Goal: Information Seeking & Learning: Learn about a topic

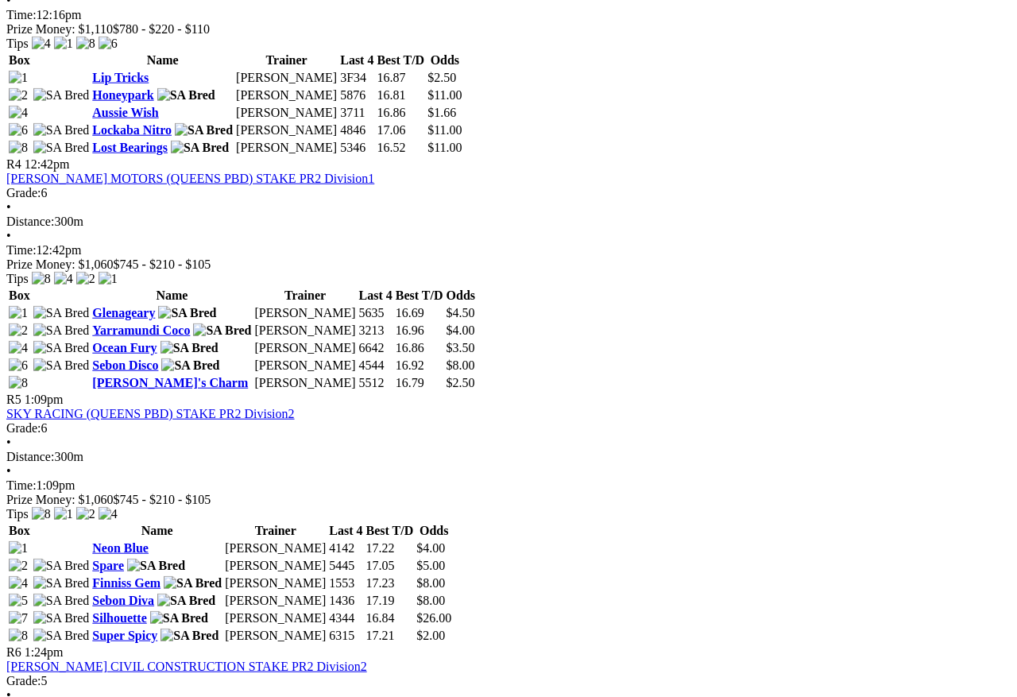
scroll to position [1370, 2]
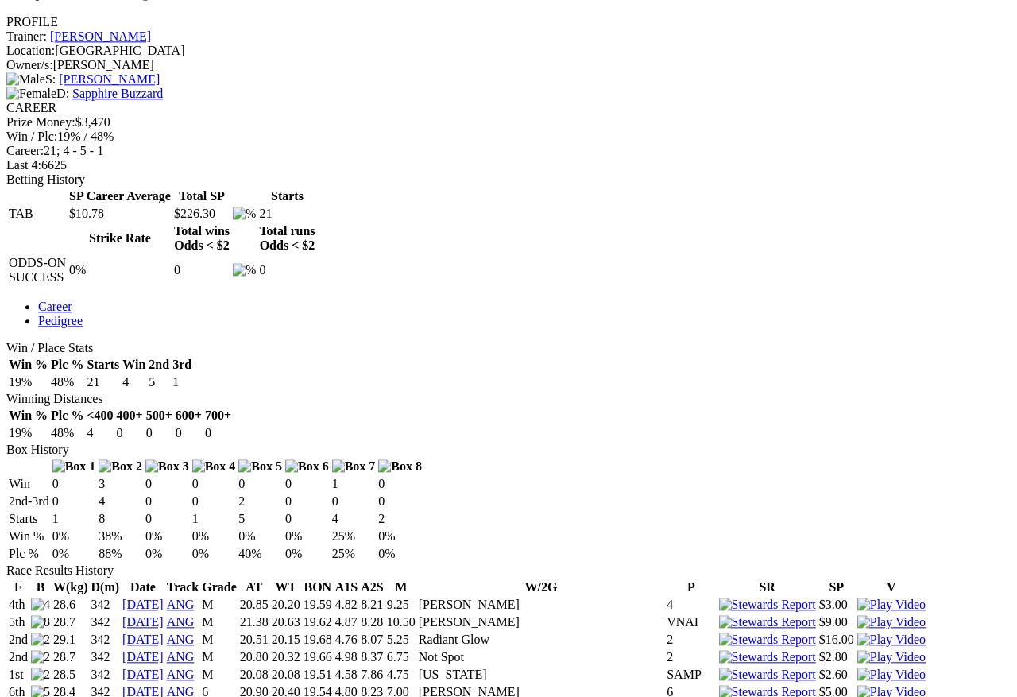
scroll to position [599, 0]
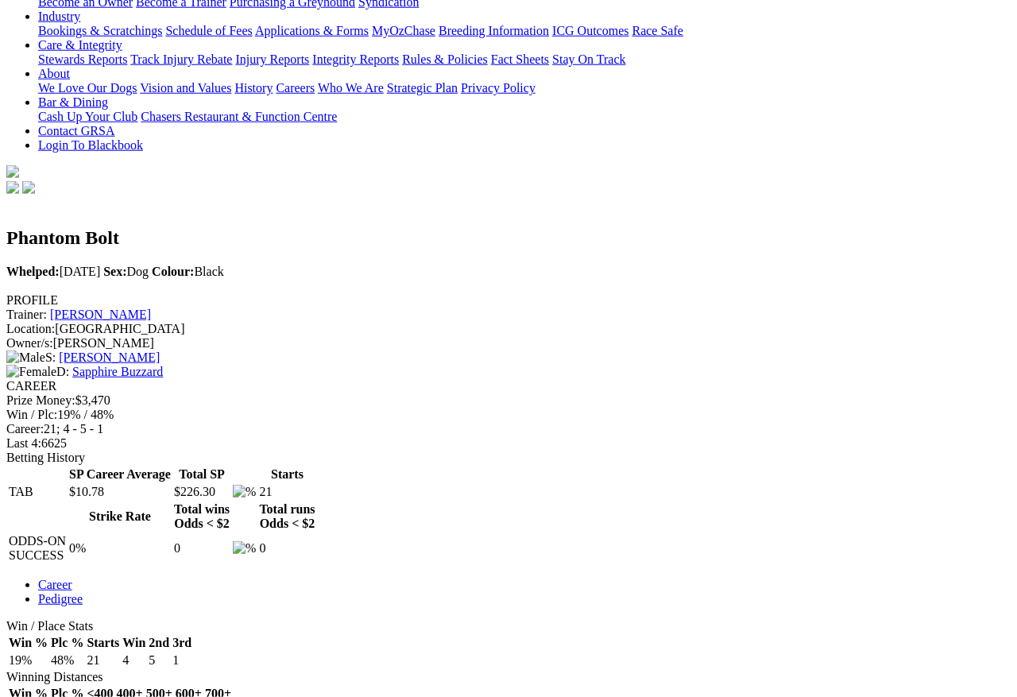
scroll to position [0, 0]
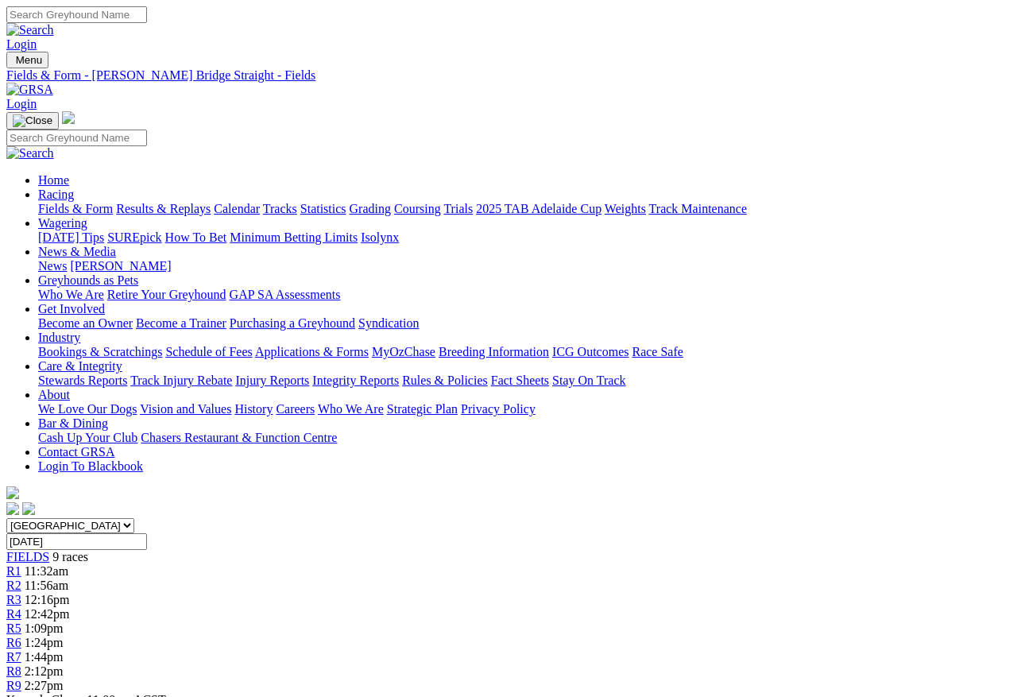
click at [147, 14] on input "Search" at bounding box center [76, 14] width 141 height 17
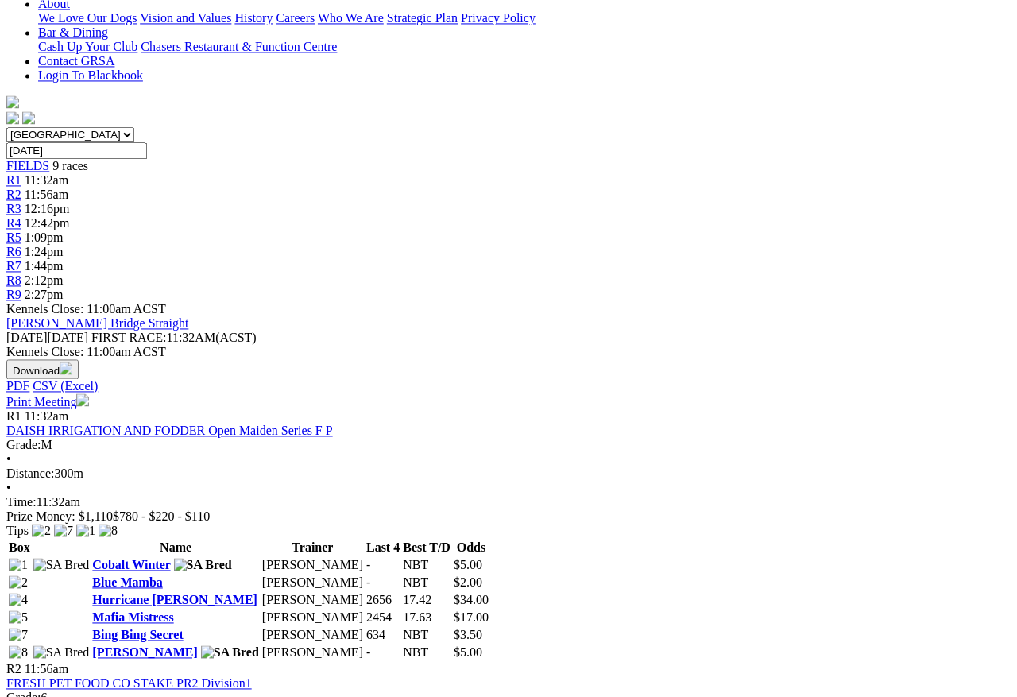
scroll to position [391, 0]
type input "A"
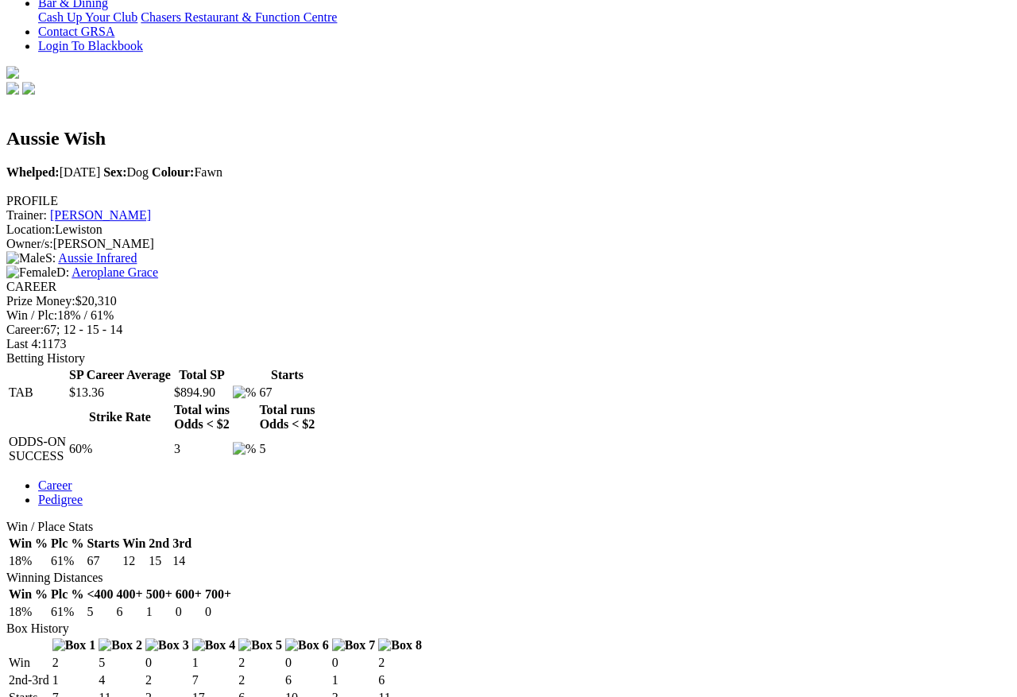
scroll to position [425, 0]
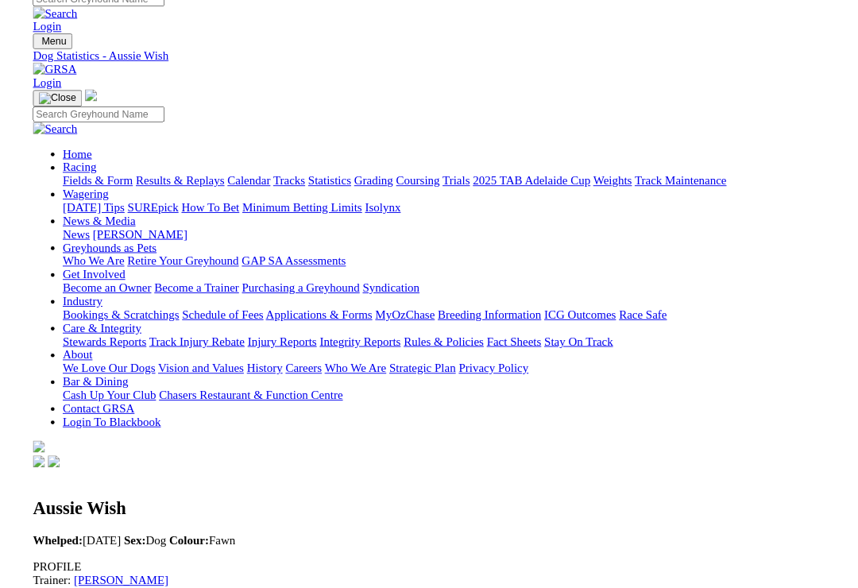
scroll to position [446, 0]
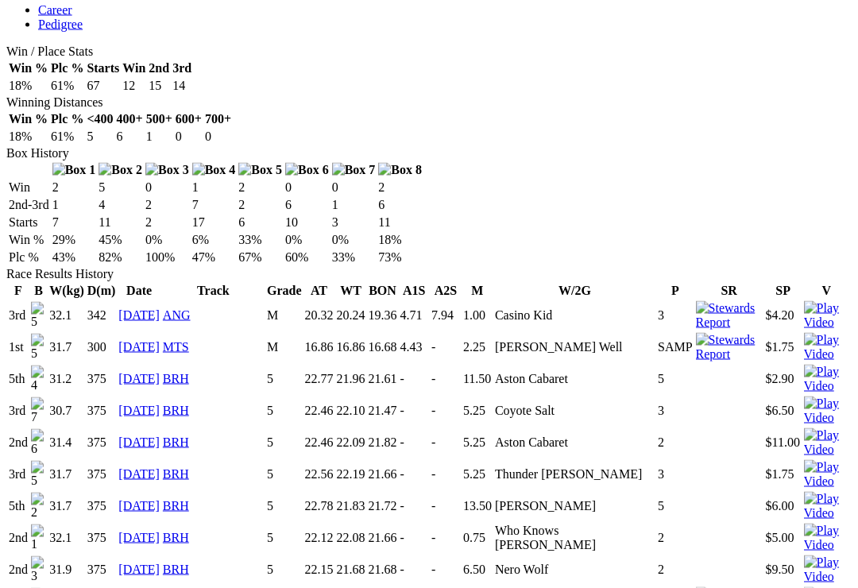
scroll to position [939, 0]
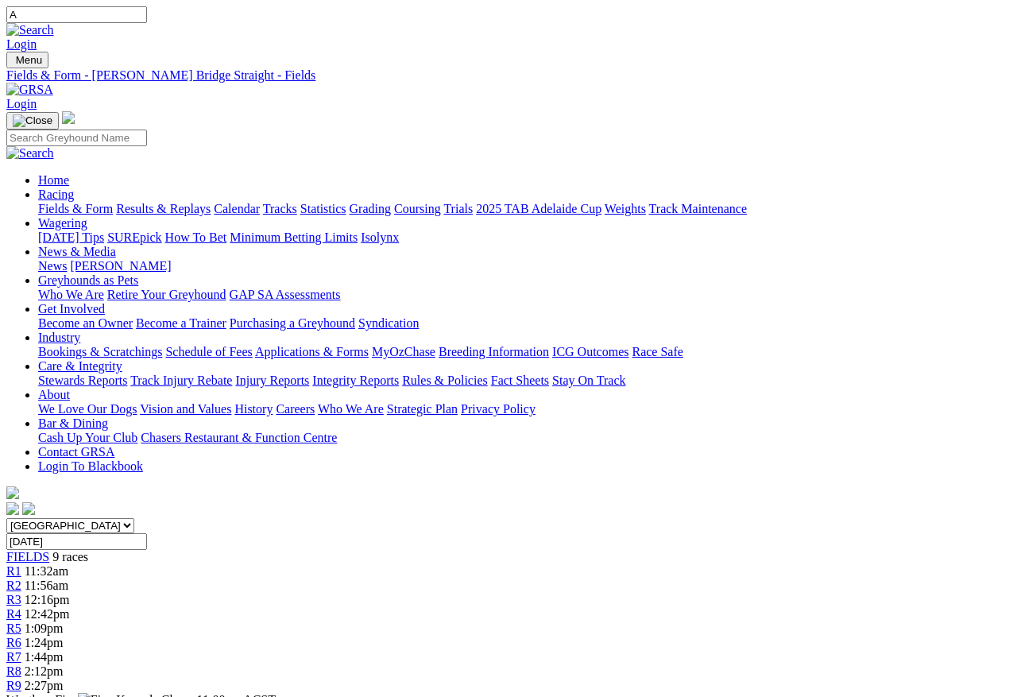
scroll to position [634, 0]
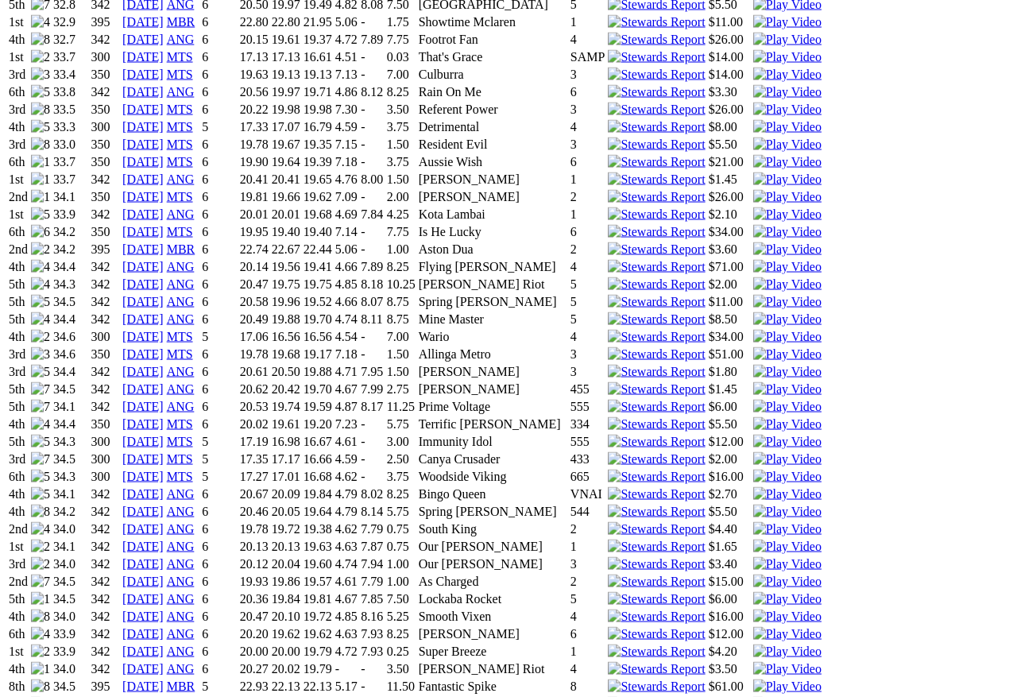
scroll to position [1259, 0]
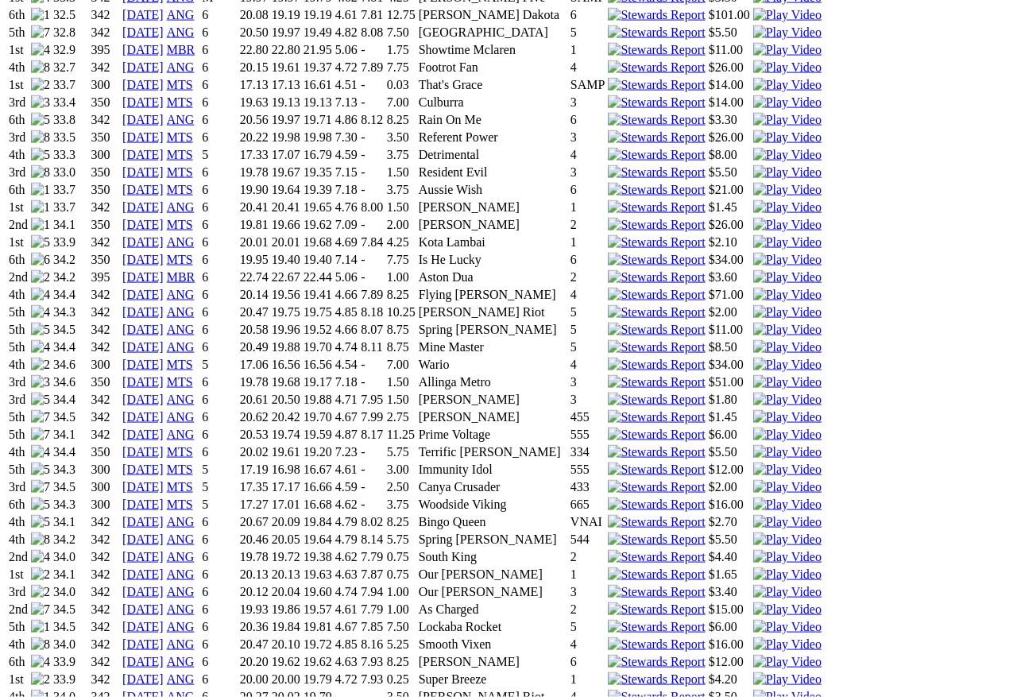
click at [753, 462] on img at bounding box center [787, 469] width 68 height 14
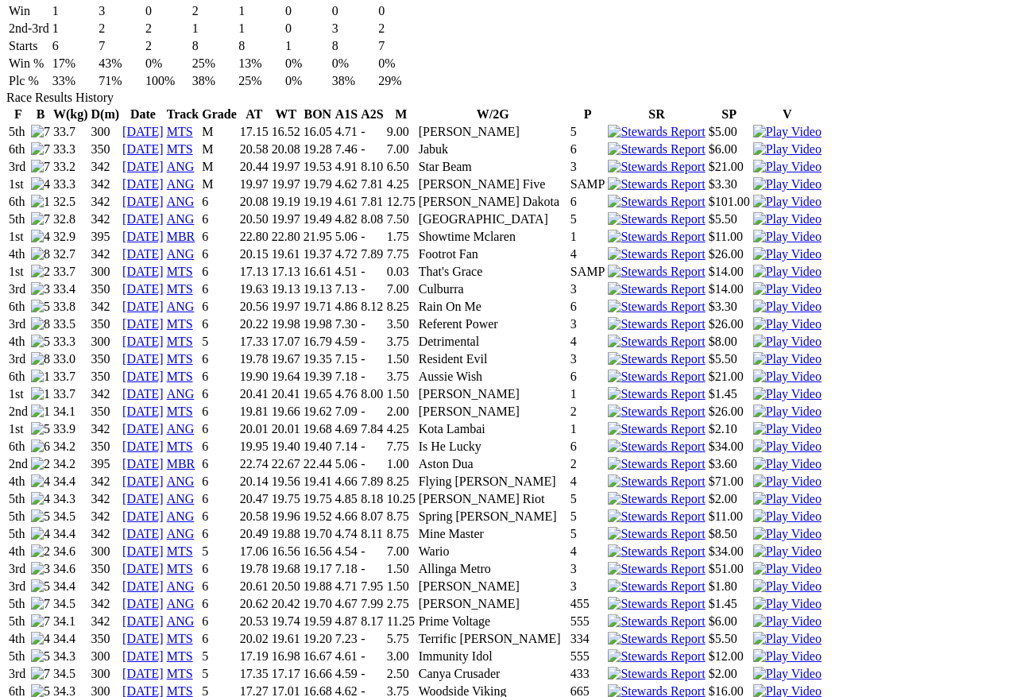
scroll to position [1072, 0]
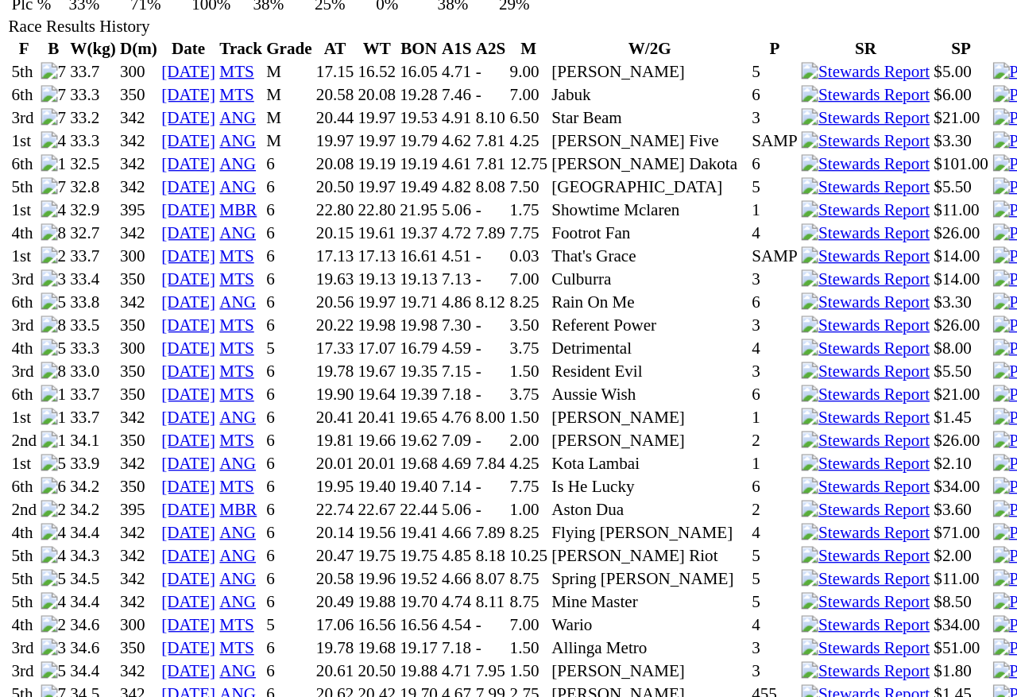
scroll to position [1039, 0]
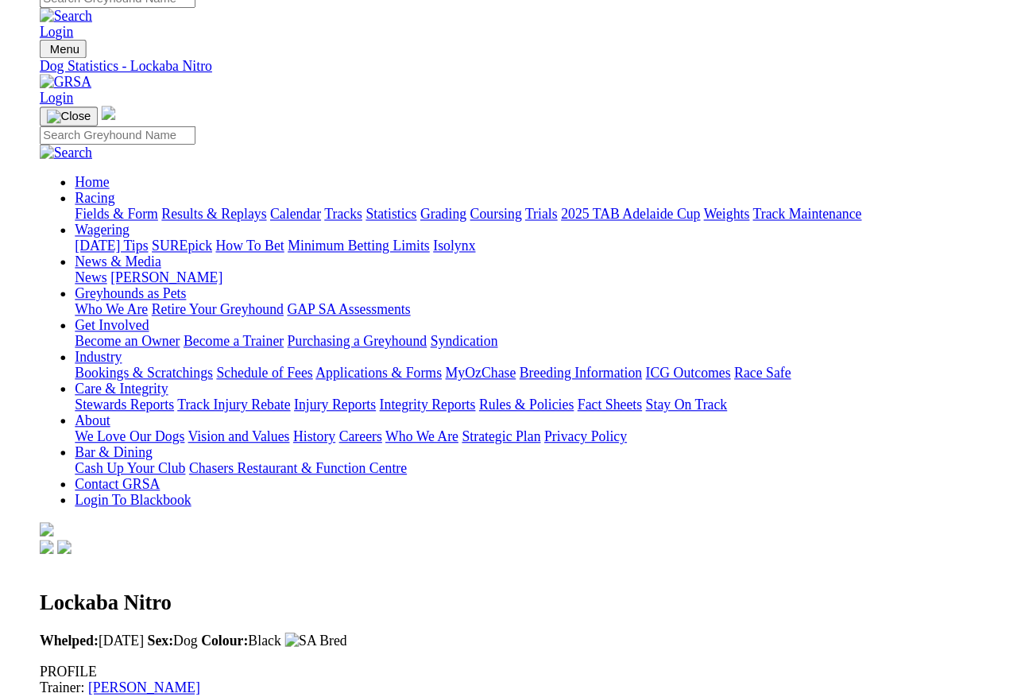
scroll to position [1237, 208]
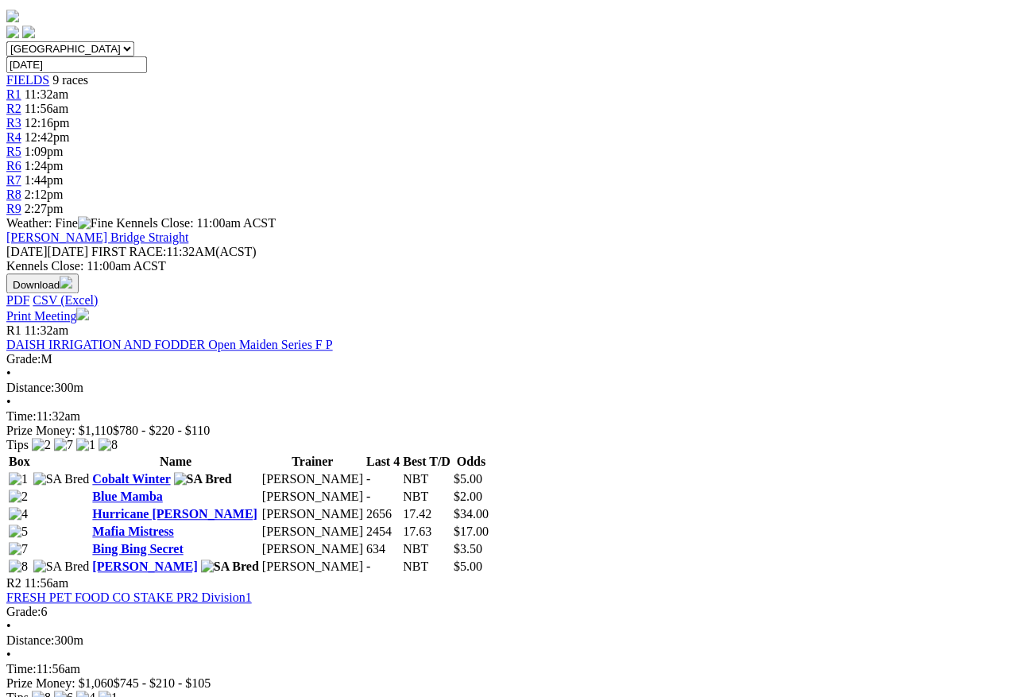
scroll to position [548, 0]
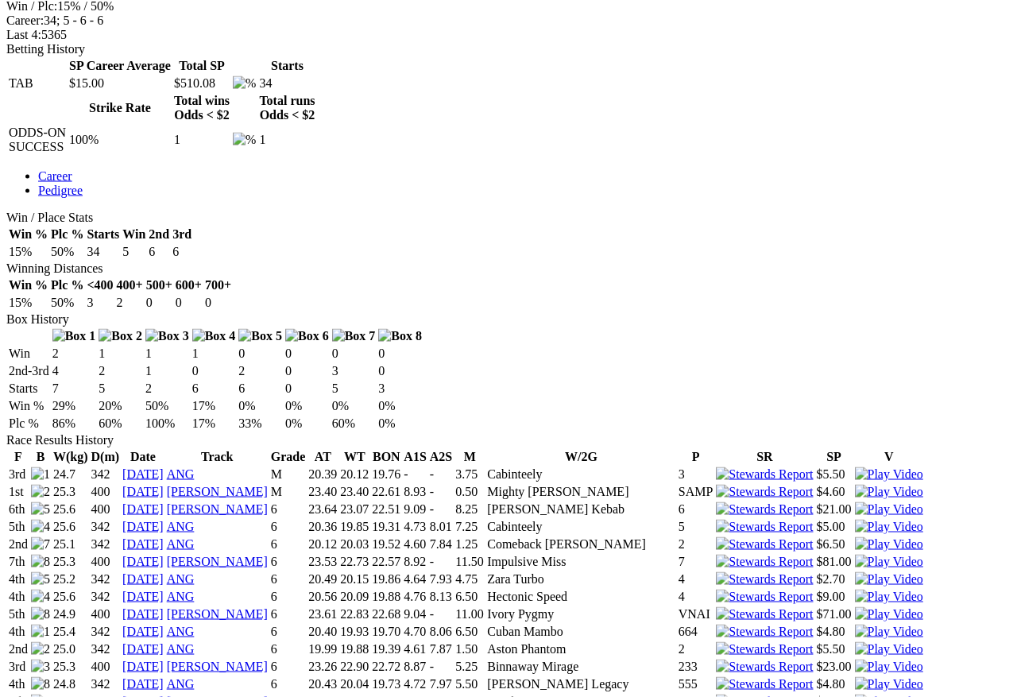
scroll to position [960, 0]
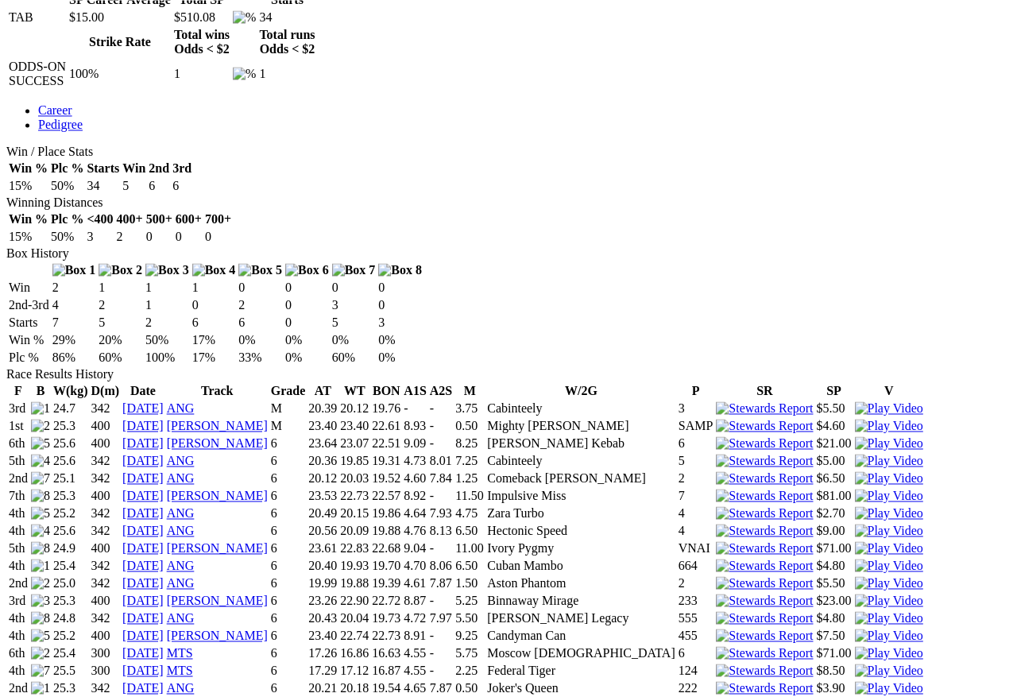
scroll to position [782, 0]
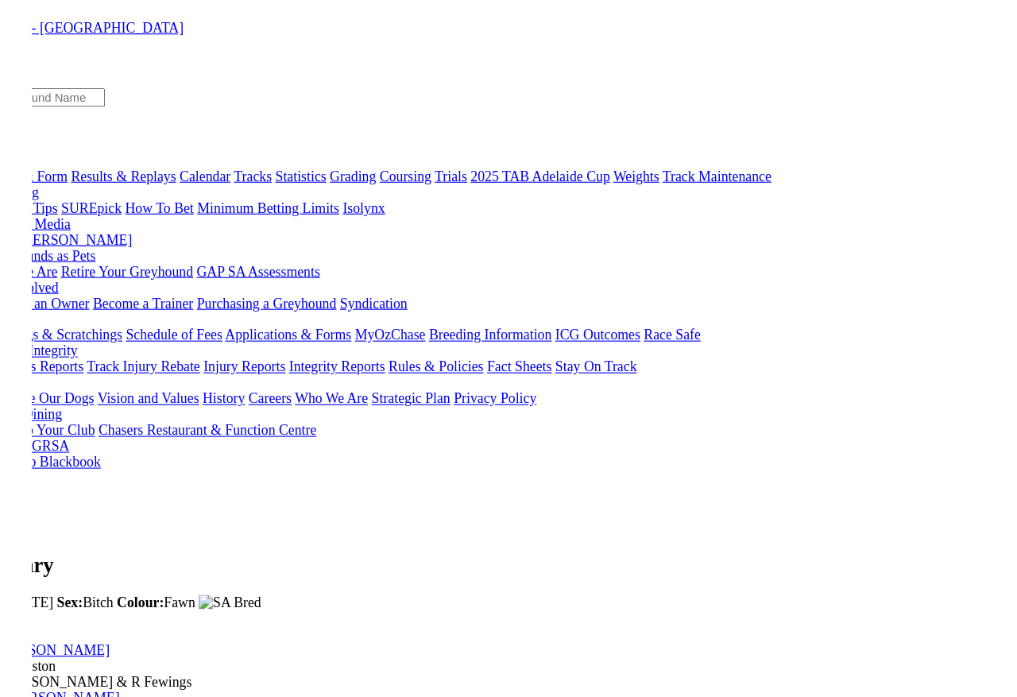
scroll to position [678, 0]
